Goal: Transaction & Acquisition: Book appointment/travel/reservation

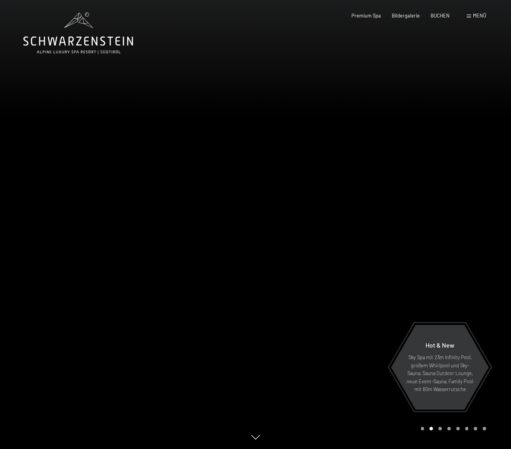
click at [465, 16] on div "Buchen Anfragen Premium Spa Bildergalerie BUCHEN Menü DE IT EN Gutschein Bilder…" at bounding box center [407, 15] width 157 height 7
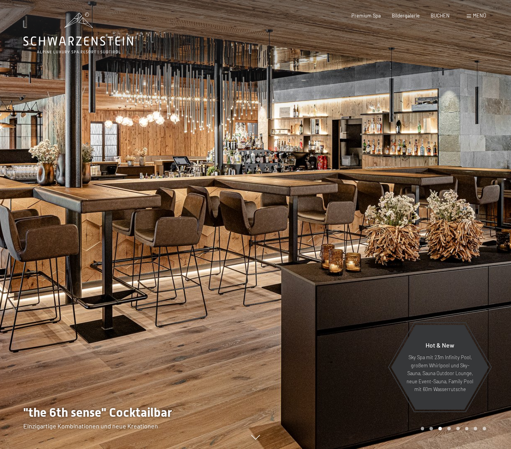
click at [469, 17] on span at bounding box center [469, 15] width 4 height 3
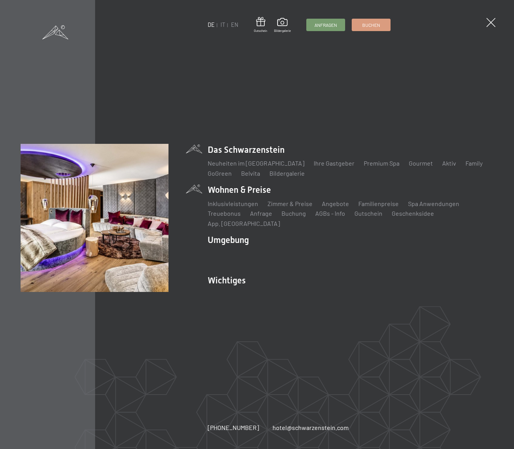
click at [265, 195] on li "Wohnen & Preise Inklusivleistungen Zimmer & Preise Liste Angebote Liste Familie…" at bounding box center [351, 206] width 286 height 44
click at [279, 207] on link "Zimmer & Preise" at bounding box center [290, 203] width 45 height 7
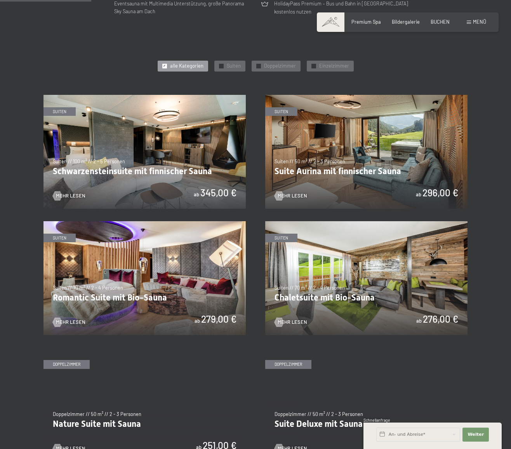
scroll to position [316, 0]
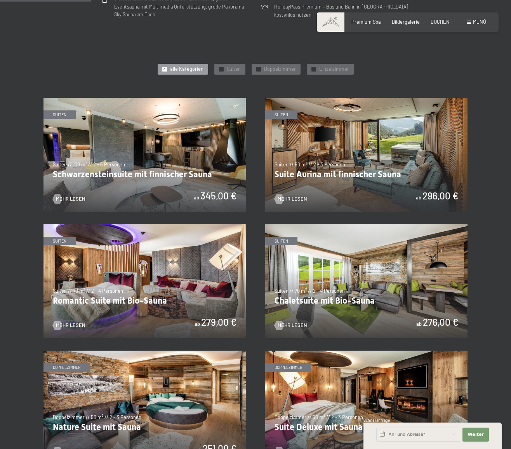
click at [166, 171] on img at bounding box center [145, 155] width 202 height 114
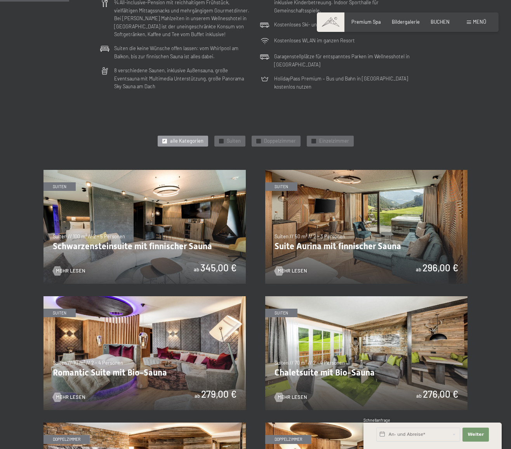
scroll to position [245, 0]
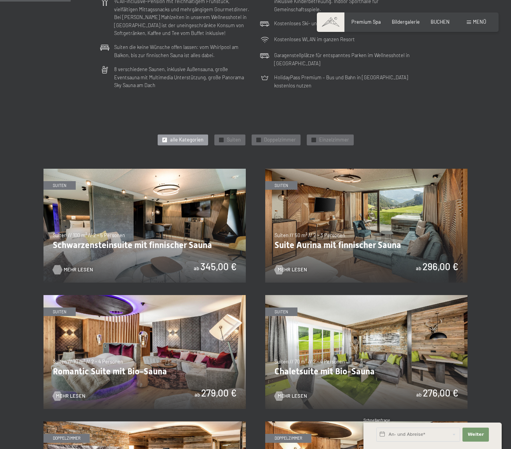
click at [73, 267] on span "Mehr Lesen" at bounding box center [79, 269] width 30 height 7
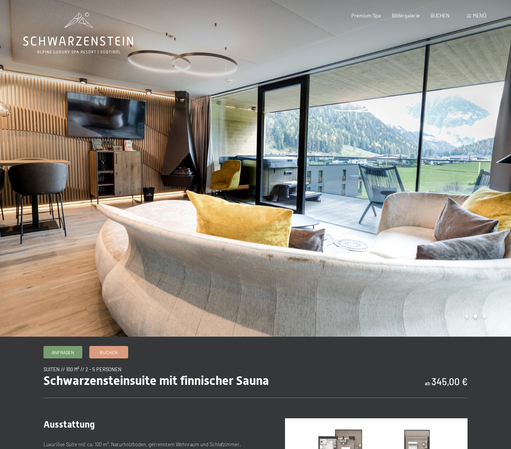
click at [485, 200] on div at bounding box center [384, 168] width 256 height 336
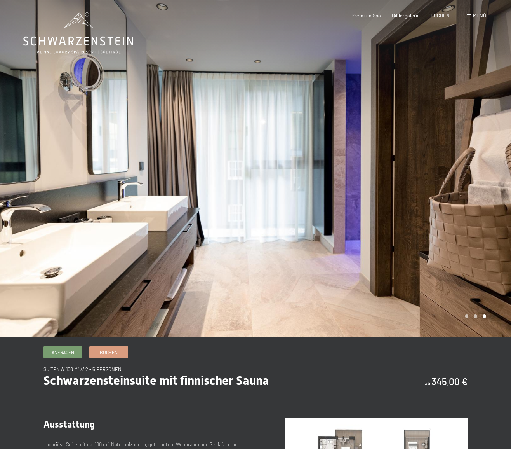
click at [485, 200] on div at bounding box center [384, 168] width 256 height 336
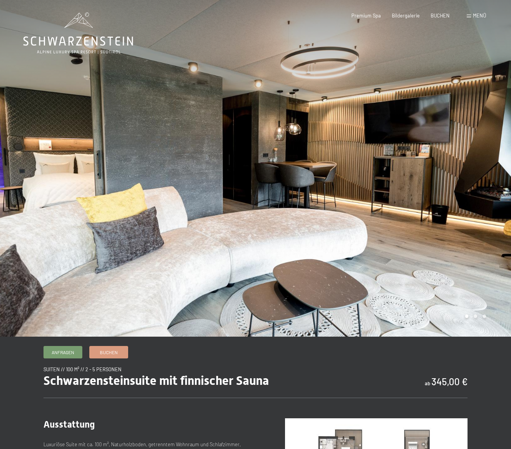
click at [485, 200] on div at bounding box center [384, 168] width 256 height 336
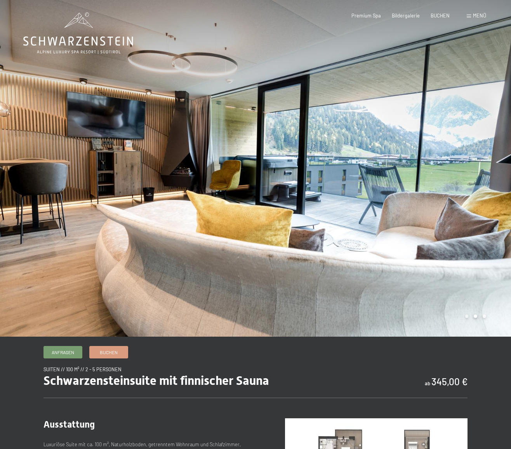
click at [485, 200] on div at bounding box center [384, 168] width 256 height 336
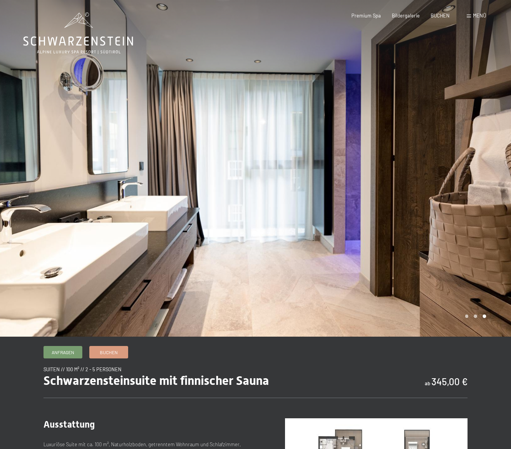
click at [485, 200] on div at bounding box center [384, 168] width 256 height 336
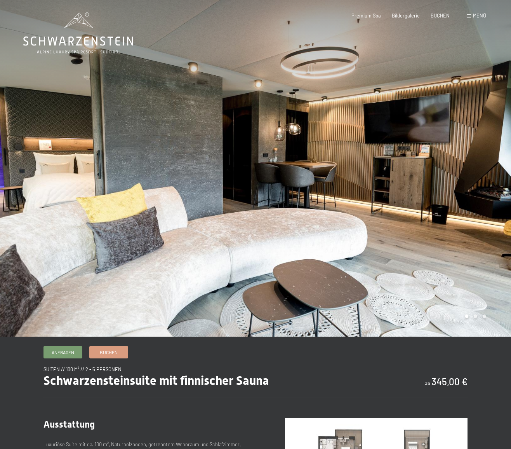
click at [50, 173] on div at bounding box center [128, 168] width 256 height 336
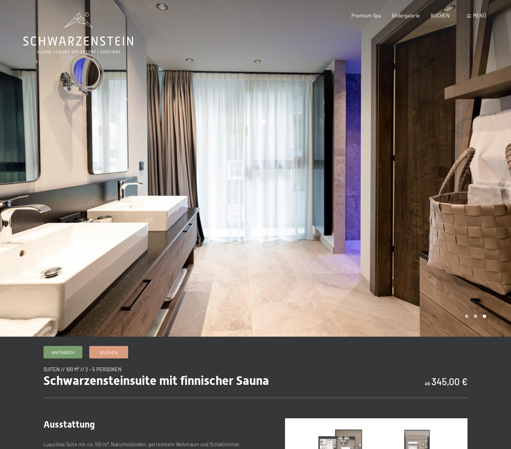
click at [50, 173] on div at bounding box center [128, 168] width 256 height 336
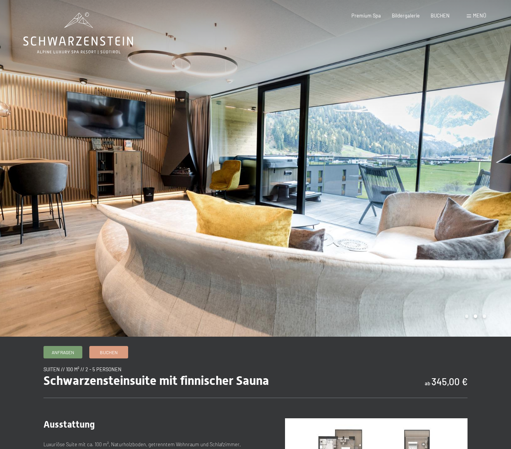
click at [50, 173] on div at bounding box center [128, 168] width 256 height 336
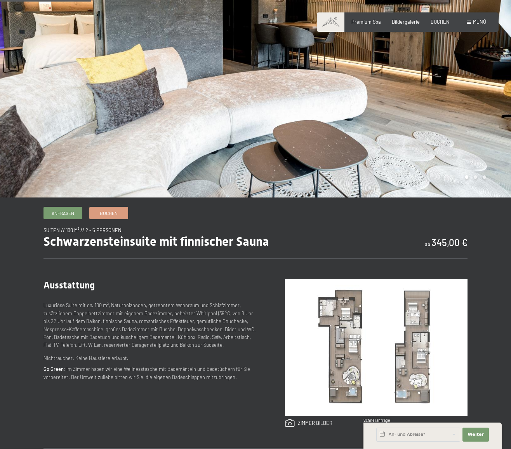
scroll to position [139, 0]
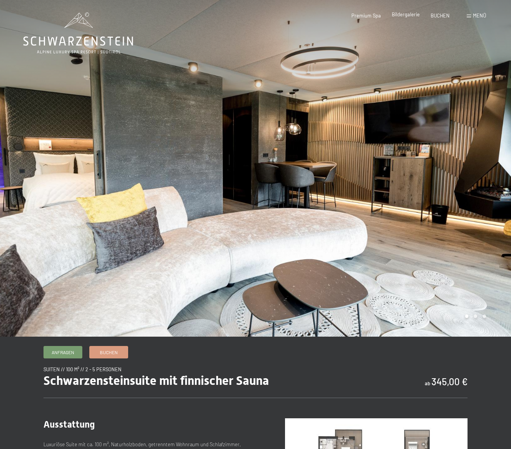
click at [405, 14] on span "Bildergalerie" at bounding box center [406, 14] width 28 height 6
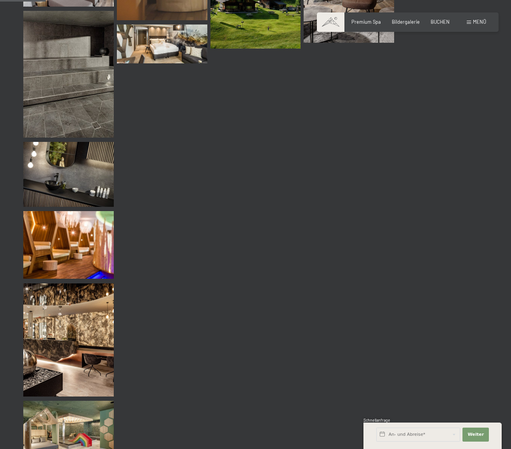
scroll to position [628, 0]
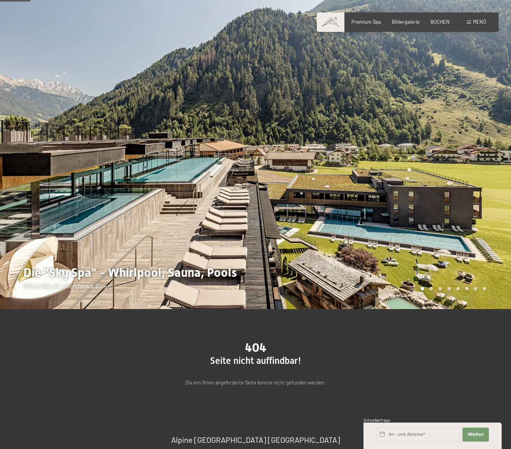
scroll to position [29, 0]
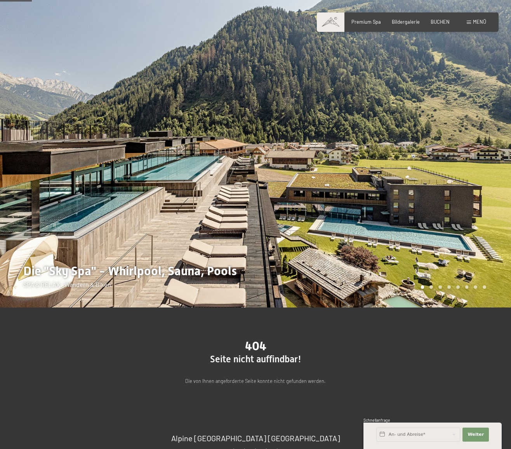
click at [459, 192] on div at bounding box center [384, 139] width 256 height 336
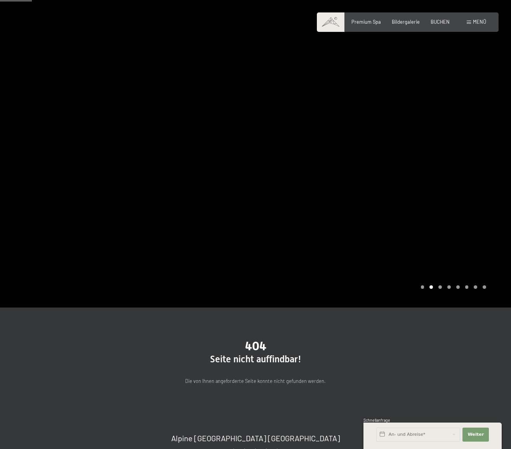
click at [484, 190] on div at bounding box center [384, 139] width 256 height 336
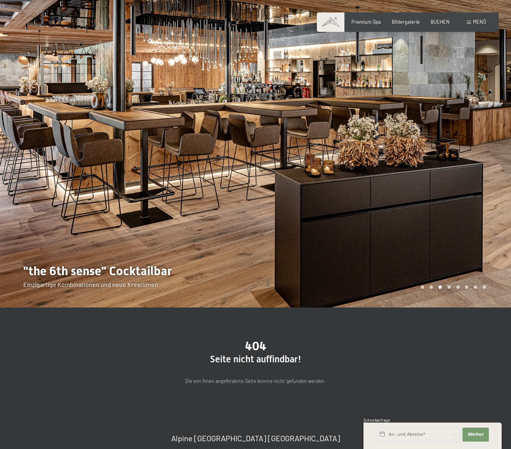
click at [489, 190] on div at bounding box center [384, 139] width 256 height 336
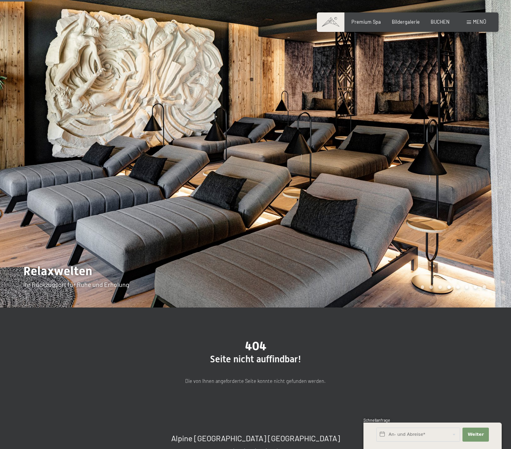
click at [489, 190] on div at bounding box center [384, 139] width 256 height 336
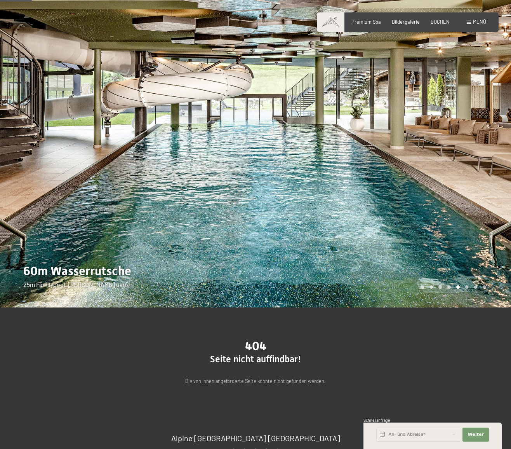
click at [489, 190] on div at bounding box center [384, 139] width 256 height 336
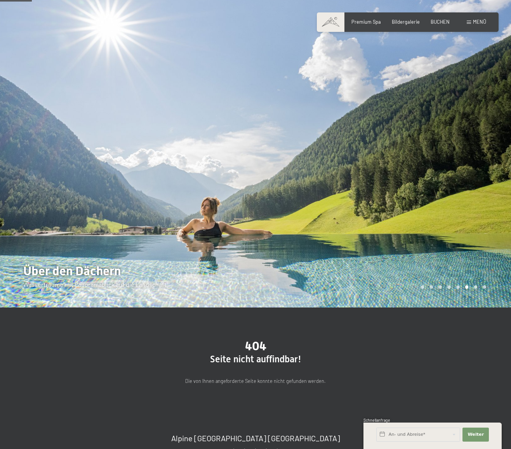
click at [489, 190] on div at bounding box center [384, 139] width 256 height 336
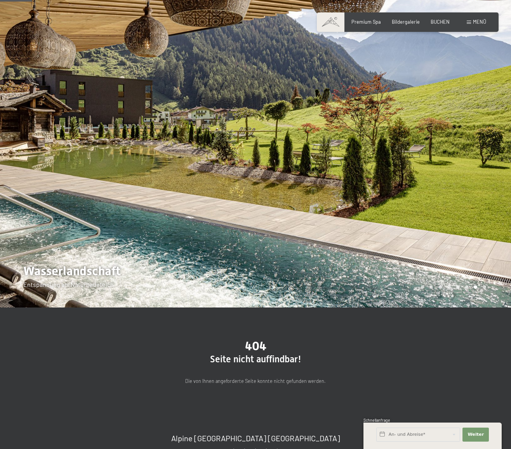
click at [489, 190] on div at bounding box center [384, 139] width 256 height 336
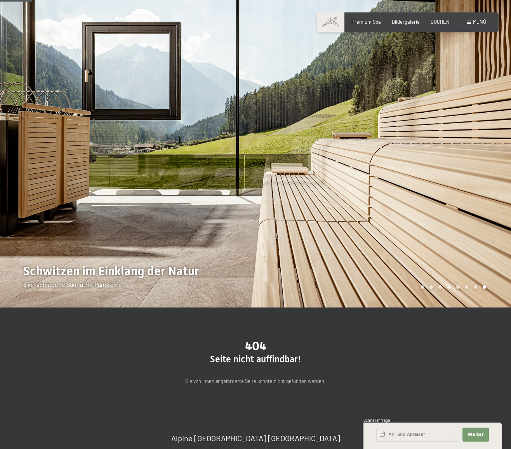
click at [489, 190] on div at bounding box center [384, 139] width 256 height 336
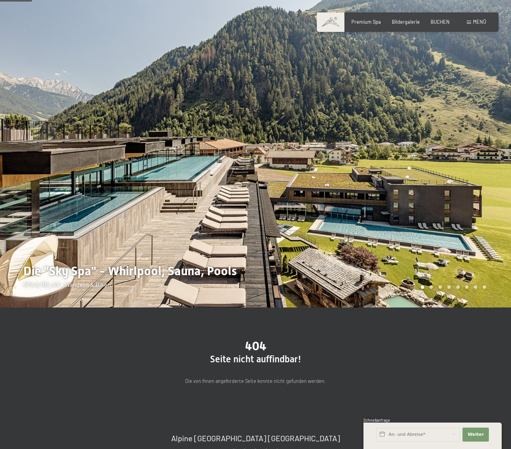
click at [489, 190] on div at bounding box center [384, 139] width 256 height 336
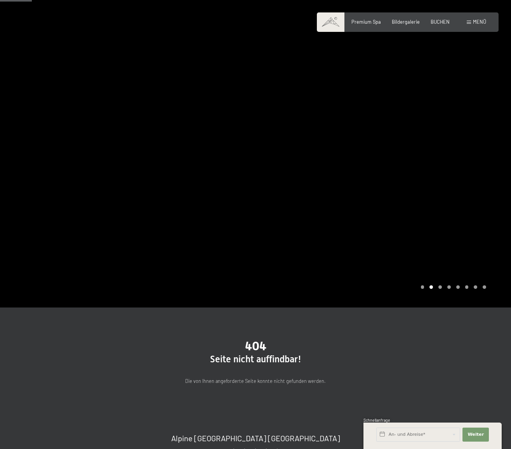
click at [489, 190] on div at bounding box center [384, 139] width 256 height 336
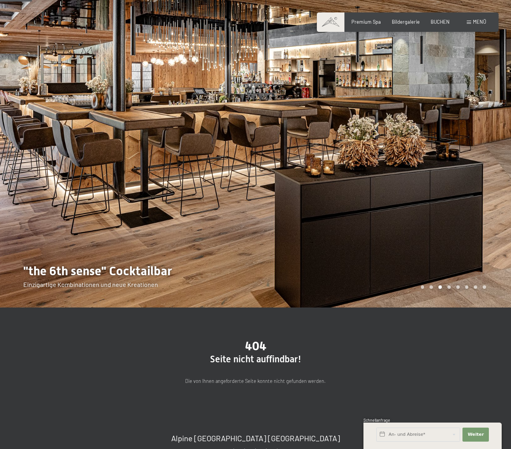
click at [489, 190] on div at bounding box center [384, 139] width 256 height 336
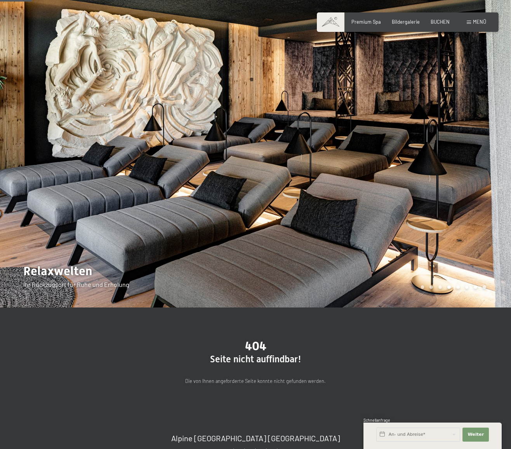
click at [489, 190] on div at bounding box center [384, 139] width 256 height 336
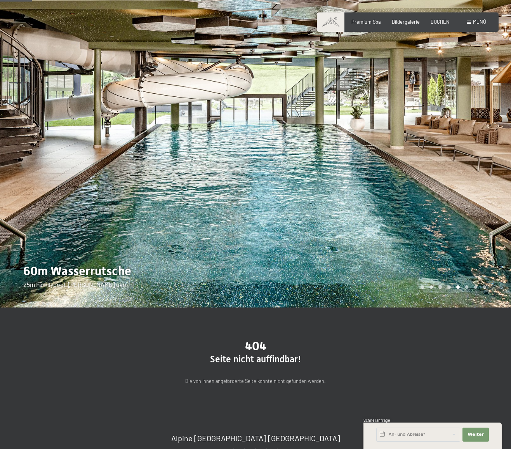
click at [443, 25] on div "Buchen Anfragen Premium Spa Bildergalerie BUCHEN Menü DE IT EN Gutschein Bilder…" at bounding box center [407, 22] width 157 height 7
click at [438, 21] on span "BUCHEN" at bounding box center [440, 20] width 19 height 6
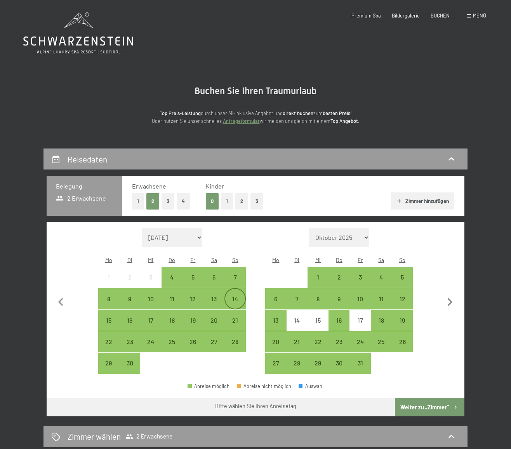
click at [235, 296] on div "14" at bounding box center [234, 305] width 19 height 19
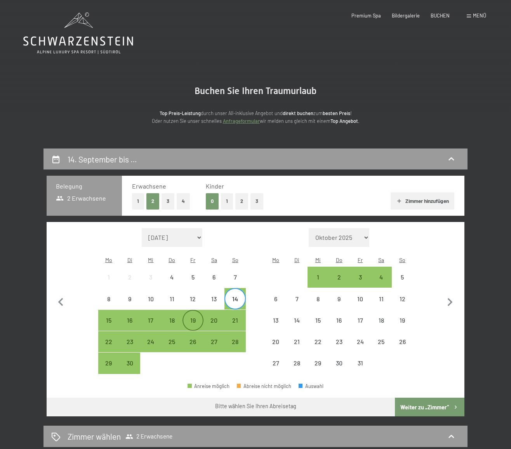
click at [194, 317] on div "19" at bounding box center [192, 326] width 19 height 19
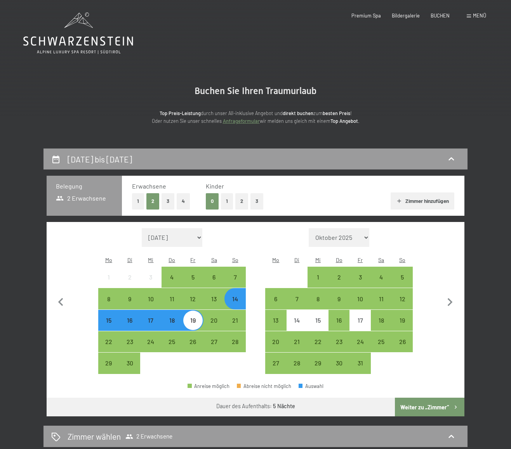
click at [426, 397] on button "Weiter zu „Zimmer“" at bounding box center [430, 406] width 70 height 19
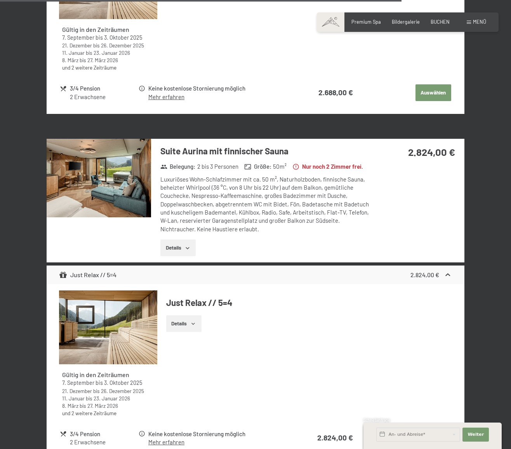
scroll to position [2209, 0]
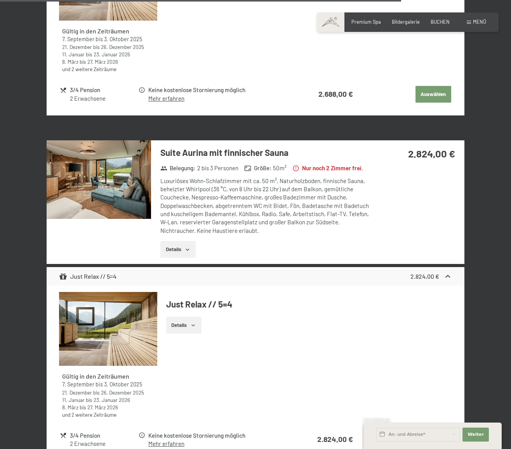
click at [116, 180] on img at bounding box center [99, 179] width 105 height 78
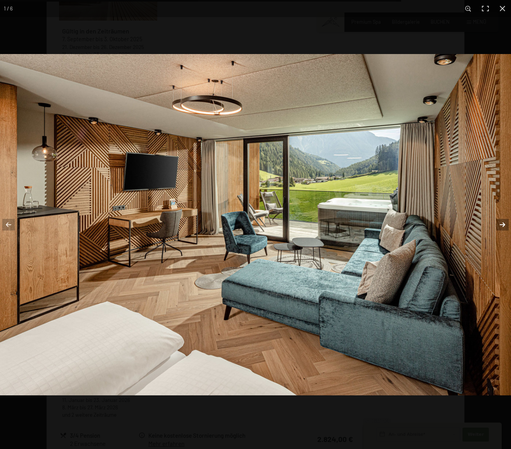
click at [500, 222] on button "button" at bounding box center [497, 224] width 27 height 39
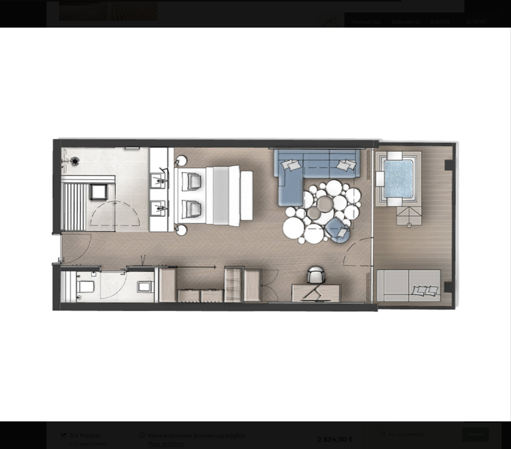
click at [500, 222] on button "button" at bounding box center [497, 224] width 27 height 39
